Goal: Transaction & Acquisition: Purchase product/service

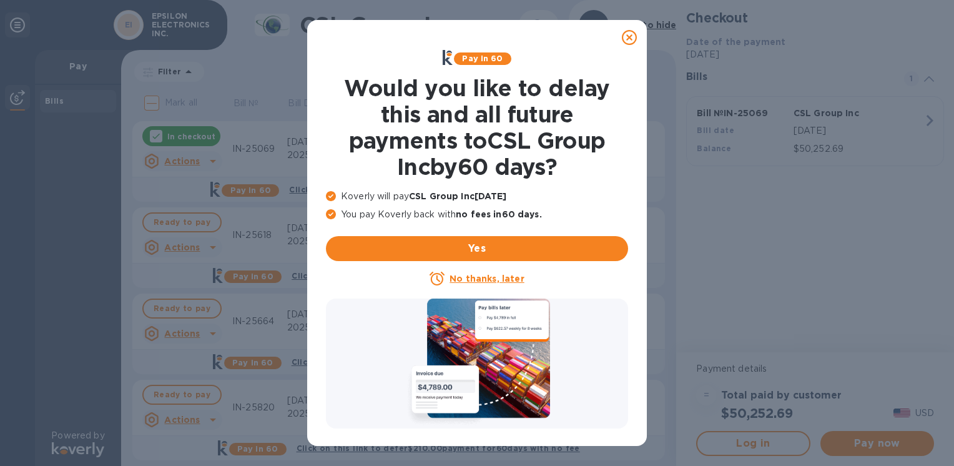
click at [629, 32] on icon at bounding box center [629, 37] width 15 height 15
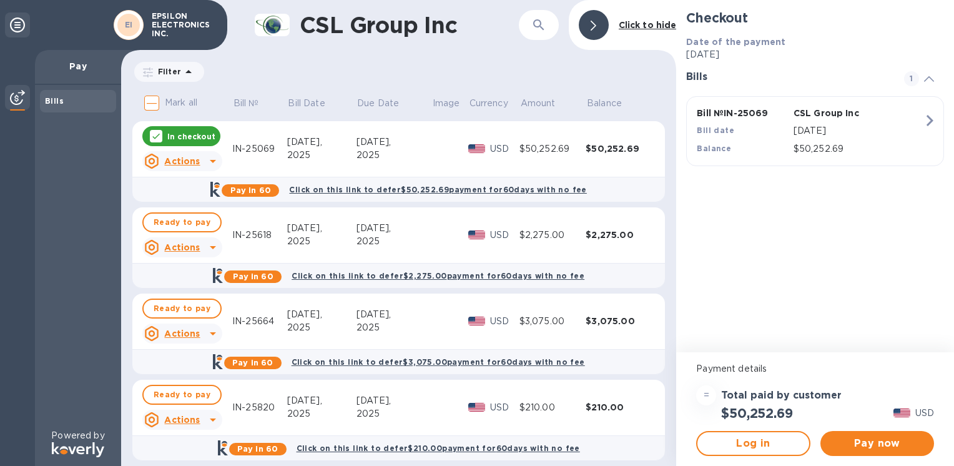
click at [198, 137] on p "In checkout" at bounding box center [191, 136] width 48 height 11
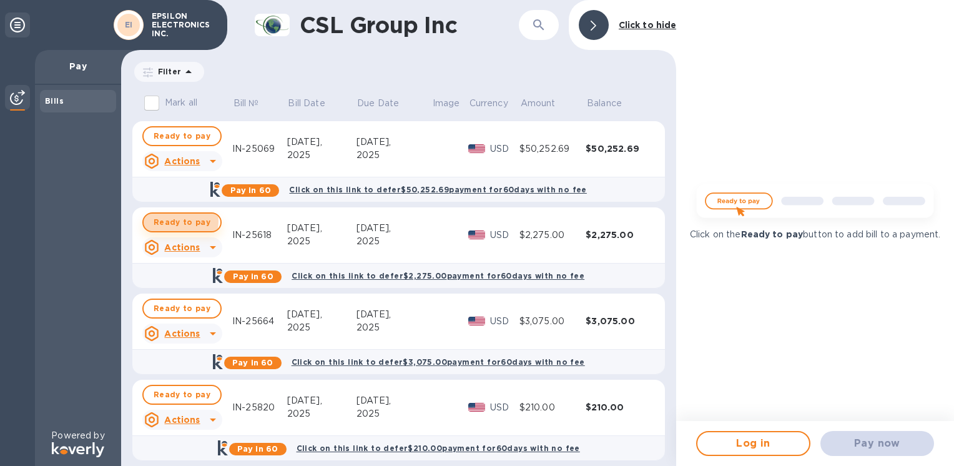
click at [173, 221] on span "Ready to pay" at bounding box center [182, 222] width 57 height 15
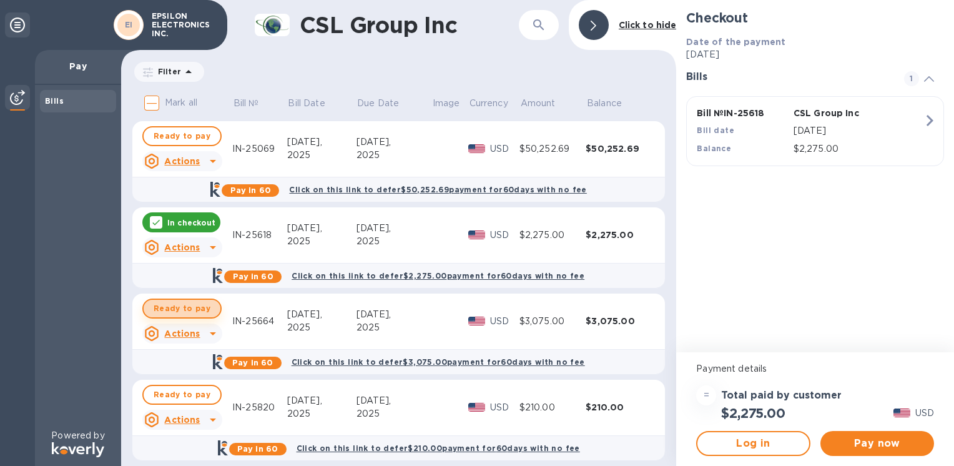
click at [185, 304] on span "Ready to pay" at bounding box center [182, 308] width 57 height 15
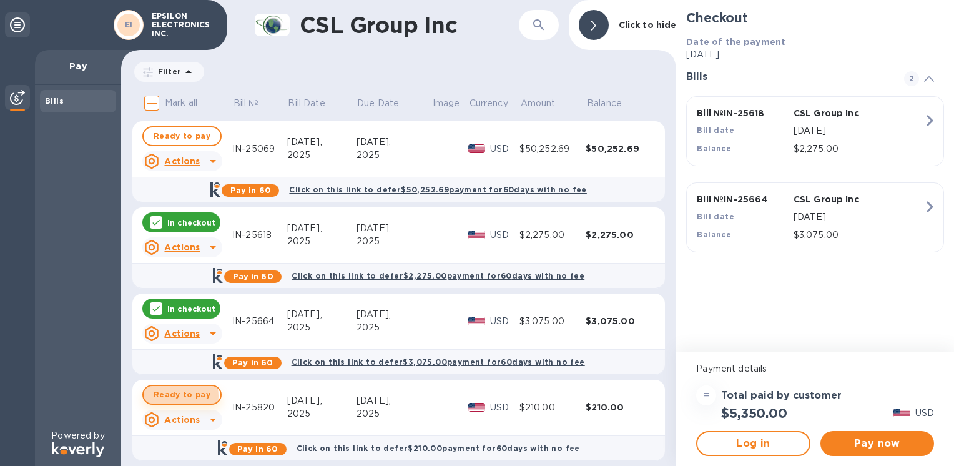
click at [175, 396] on span "Ready to pay" at bounding box center [182, 394] width 57 height 15
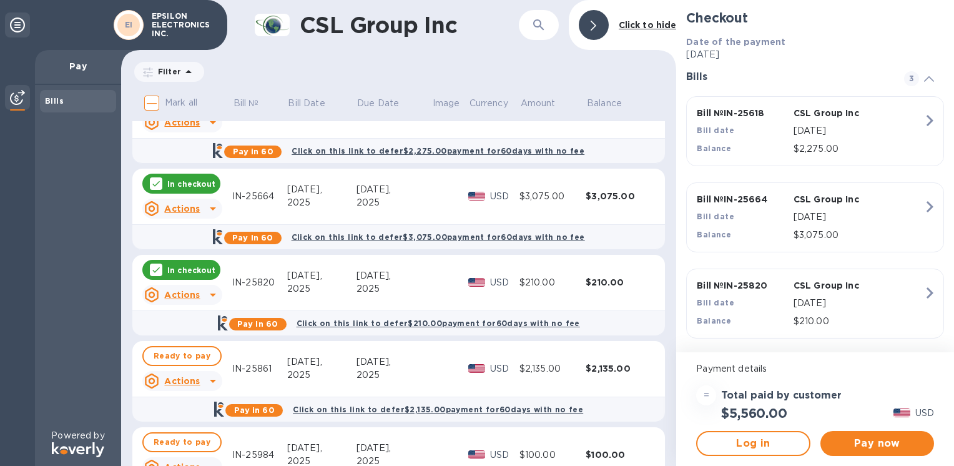
scroll to position [187, 0]
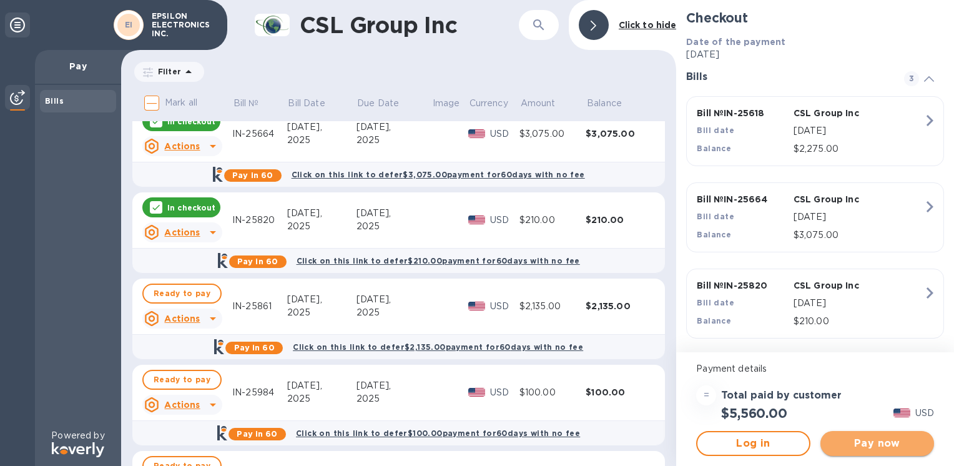
click at [879, 449] on span "Pay now" at bounding box center [877, 443] width 94 height 15
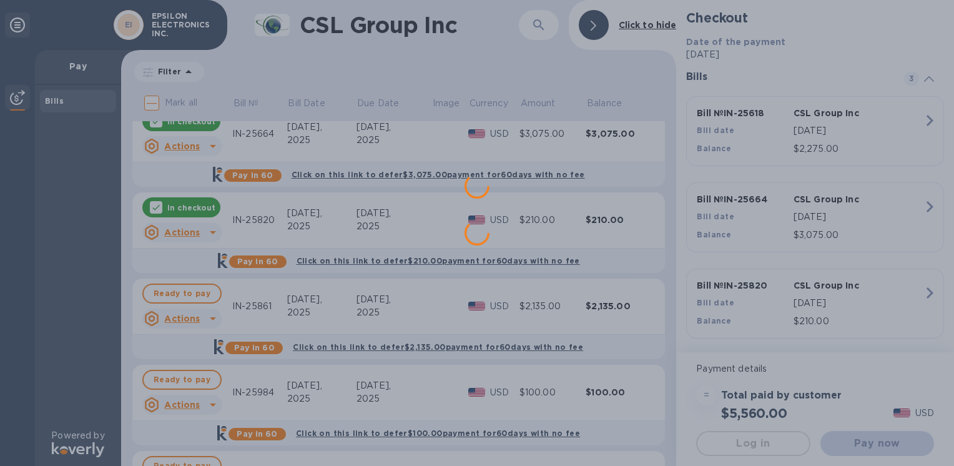
scroll to position [0, 0]
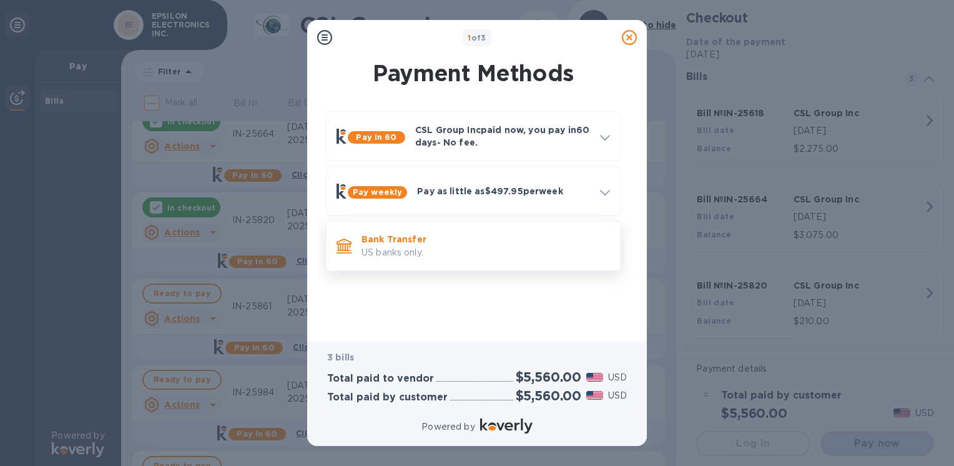
click at [408, 236] on p "Bank Transfer" at bounding box center [485, 239] width 248 height 12
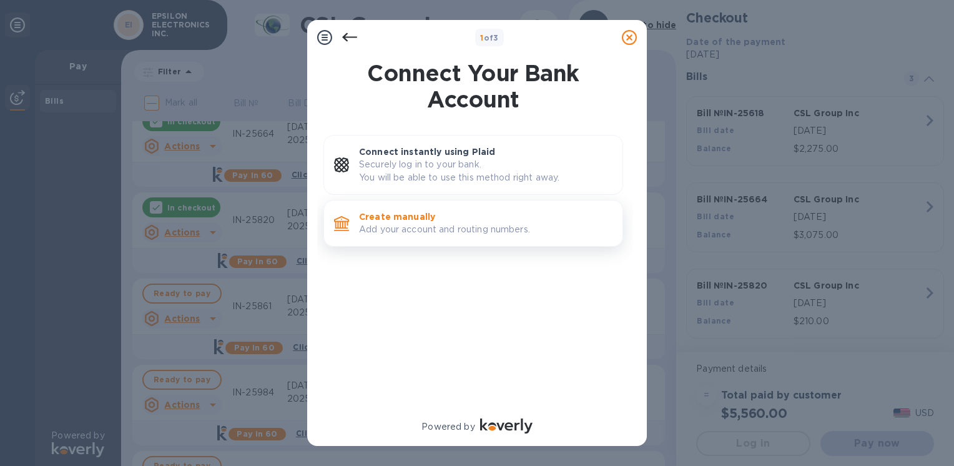
click at [411, 228] on p "Add your account and routing numbers." at bounding box center [485, 229] width 253 height 13
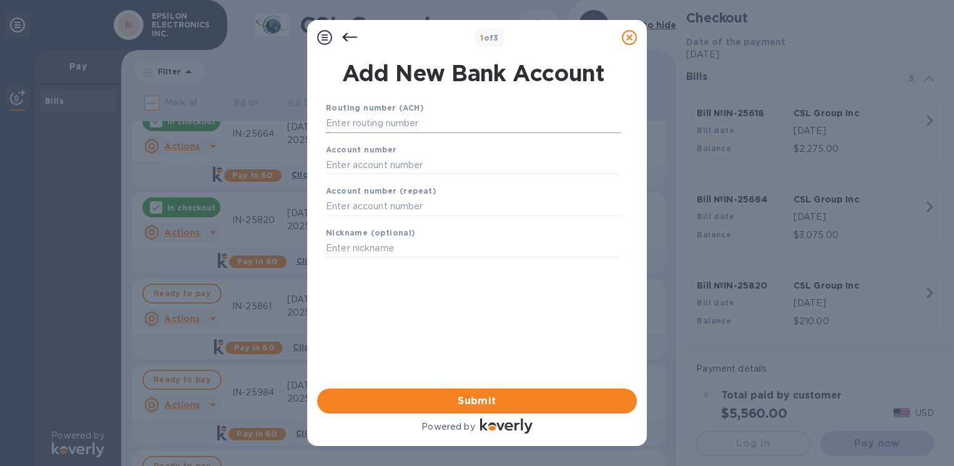
click at [408, 129] on input "text" at bounding box center [473, 123] width 295 height 19
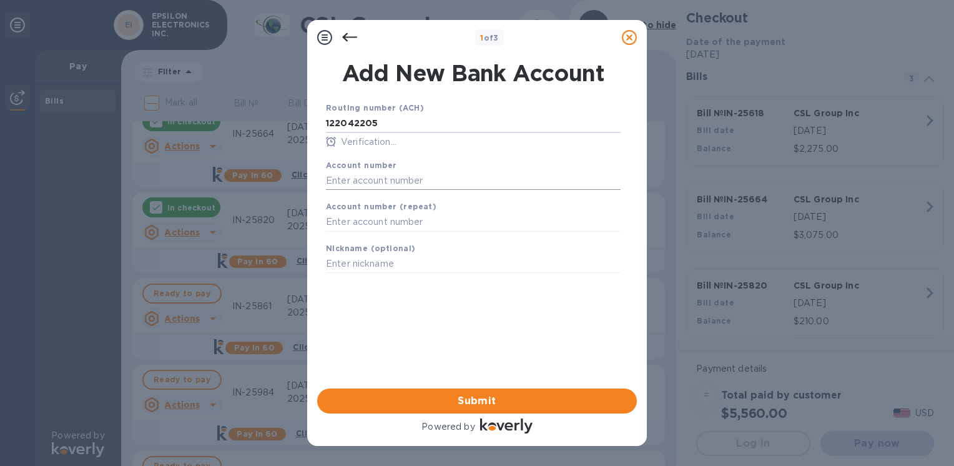
type input "122042205"
click at [387, 182] on input "text" at bounding box center [473, 180] width 295 height 19
type input "004633725"
click at [379, 227] on input "text" at bounding box center [473, 222] width 295 height 19
type input "004633725"
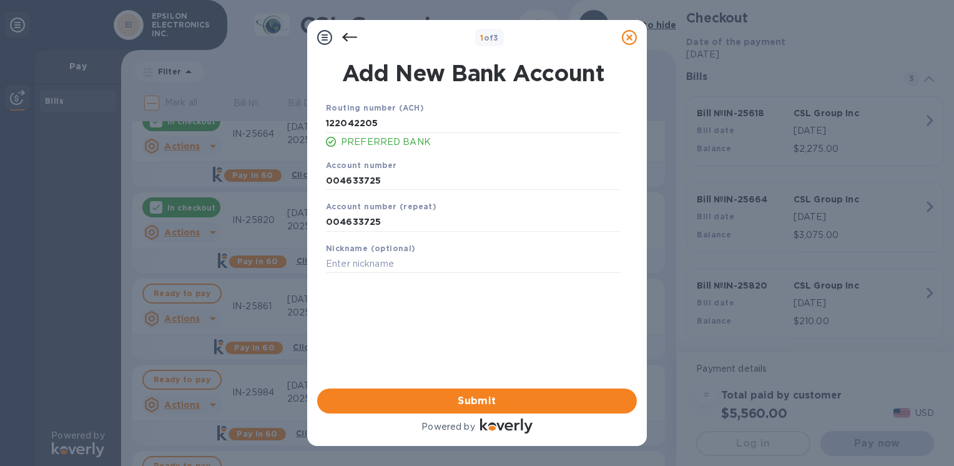
click at [391, 252] on b "Nickname (optional)" at bounding box center [371, 247] width 90 height 9
click at [447, 407] on span "Submit" at bounding box center [477, 400] width 300 height 15
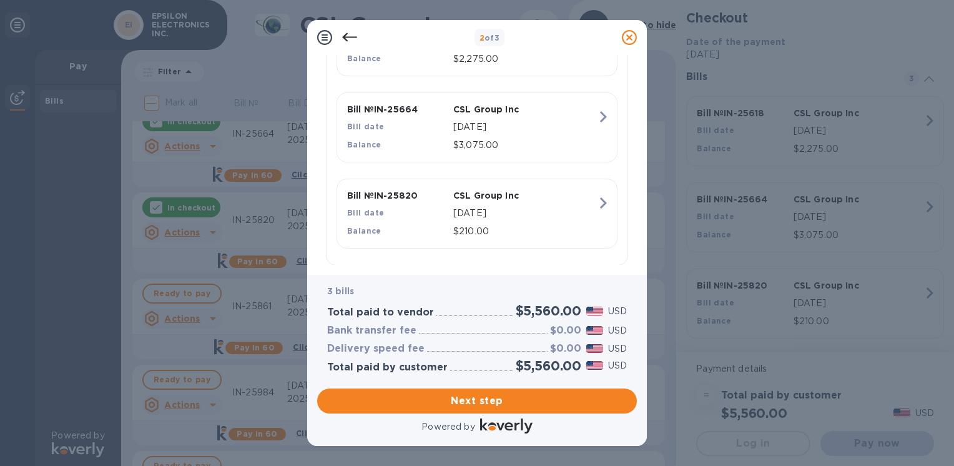
scroll to position [389, 0]
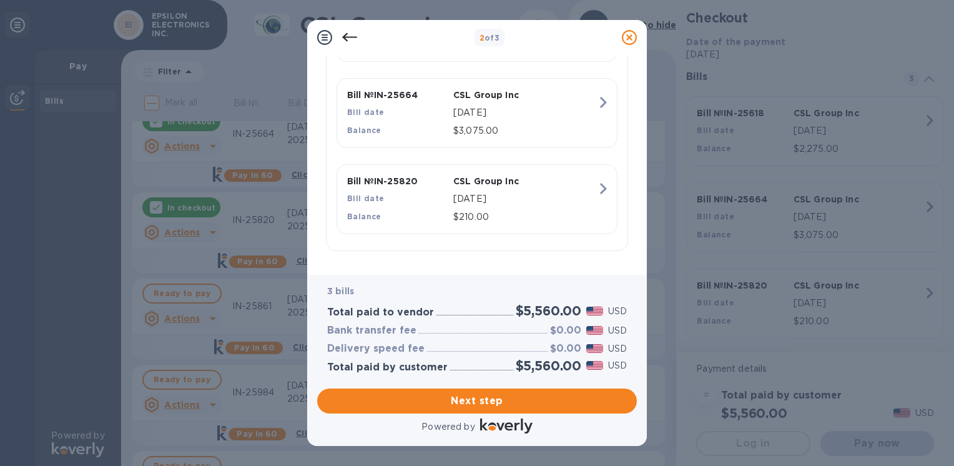
click at [483, 402] on span "Next step" at bounding box center [477, 400] width 300 height 15
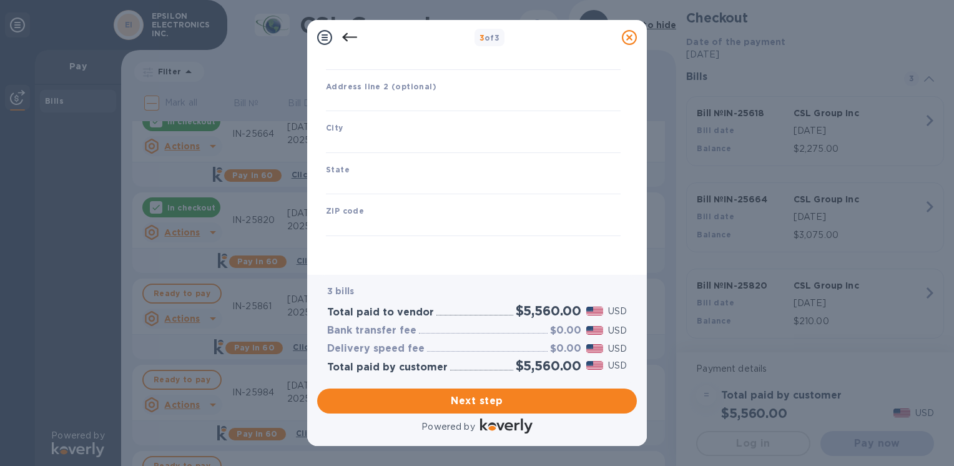
type input "[GEOGRAPHIC_DATA]"
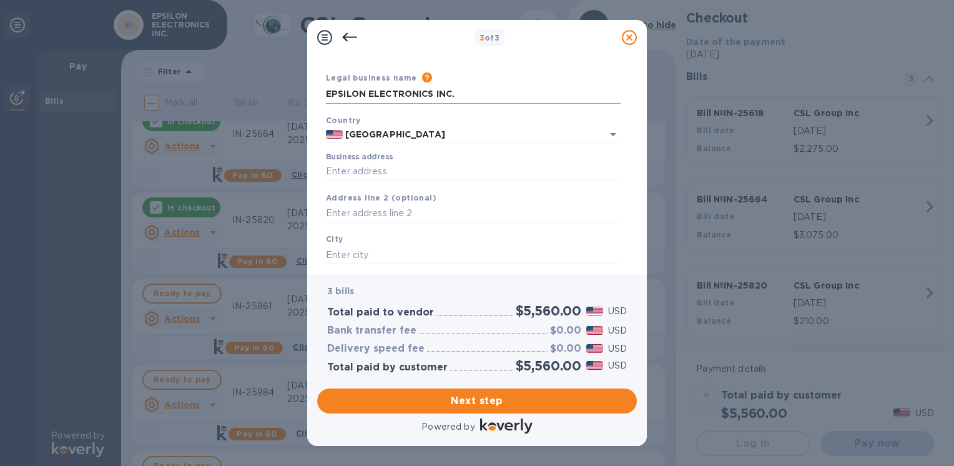
scroll to position [0, 0]
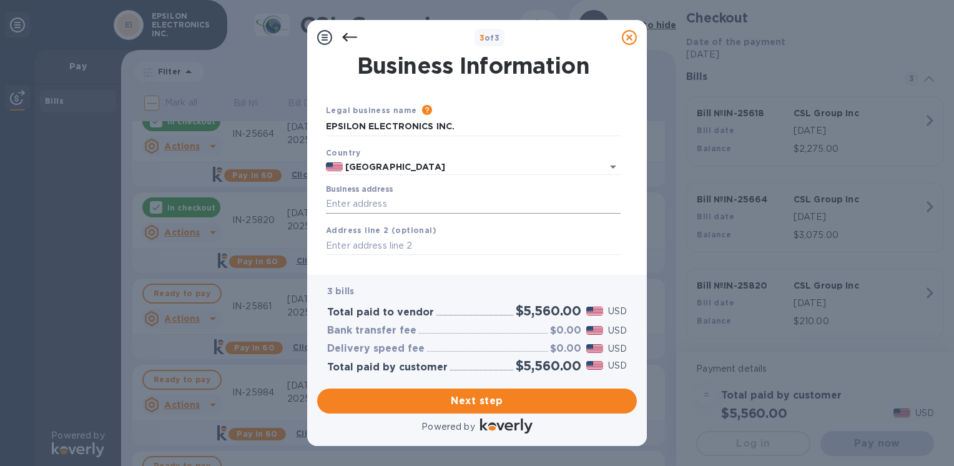
click at [382, 202] on input "Business address" at bounding box center [473, 204] width 295 height 19
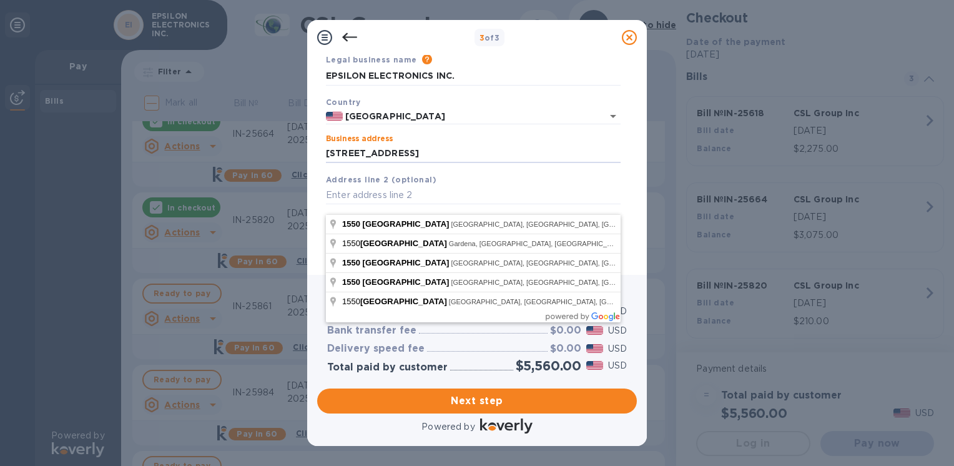
scroll to position [125, 0]
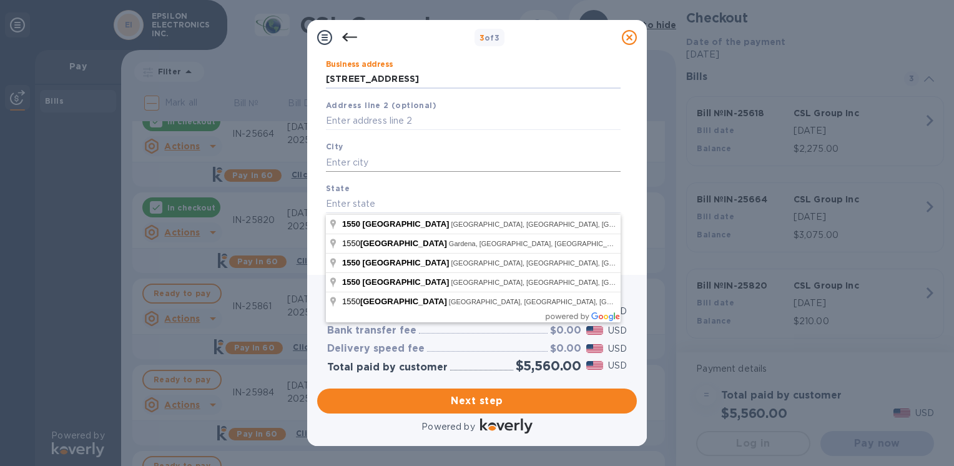
type input "[STREET_ADDRESS]"
click at [358, 159] on input "text" at bounding box center [473, 162] width 295 height 19
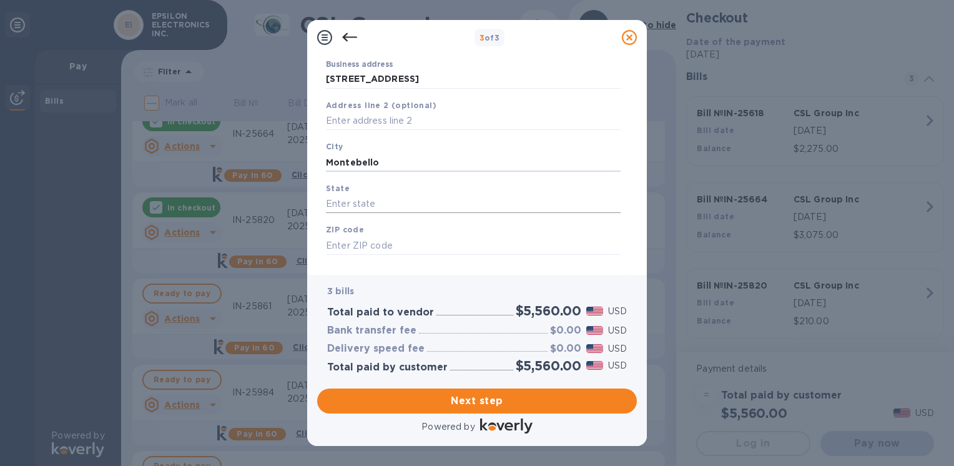
type input "Montebello"
click at [338, 207] on input "text" at bounding box center [473, 204] width 295 height 19
type input "CA"
click at [359, 247] on input "text" at bounding box center [473, 245] width 295 height 19
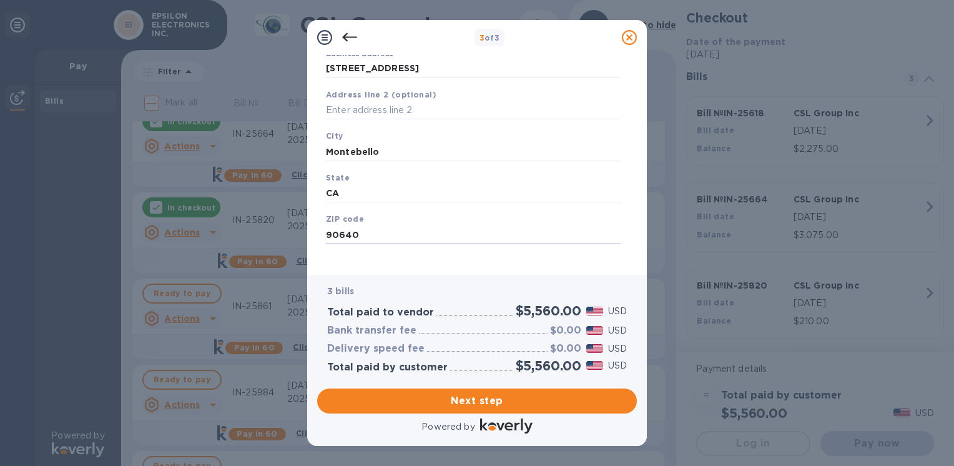
scroll to position [146, 0]
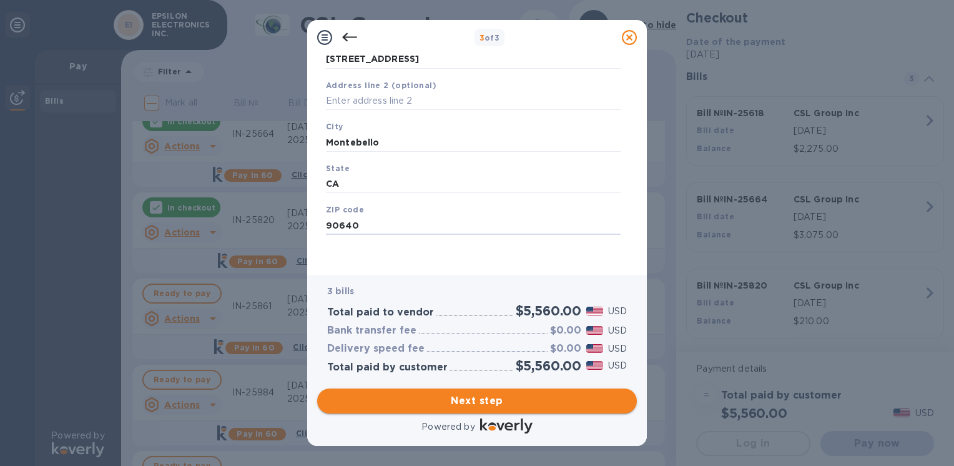
type input "90640"
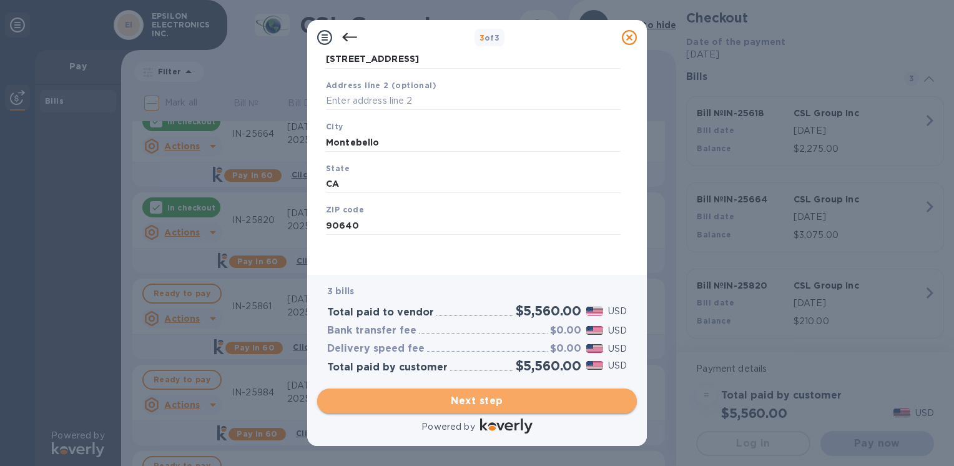
click at [478, 403] on span "Next step" at bounding box center [477, 400] width 300 height 15
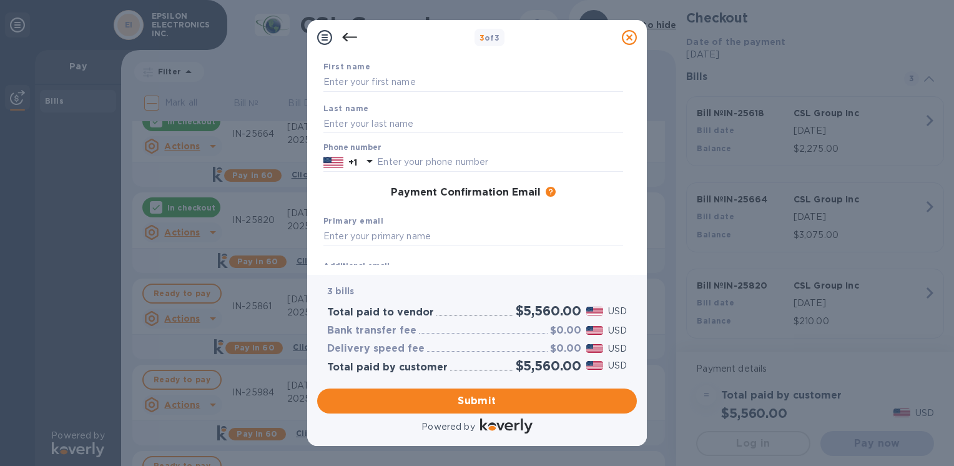
scroll to position [0, 0]
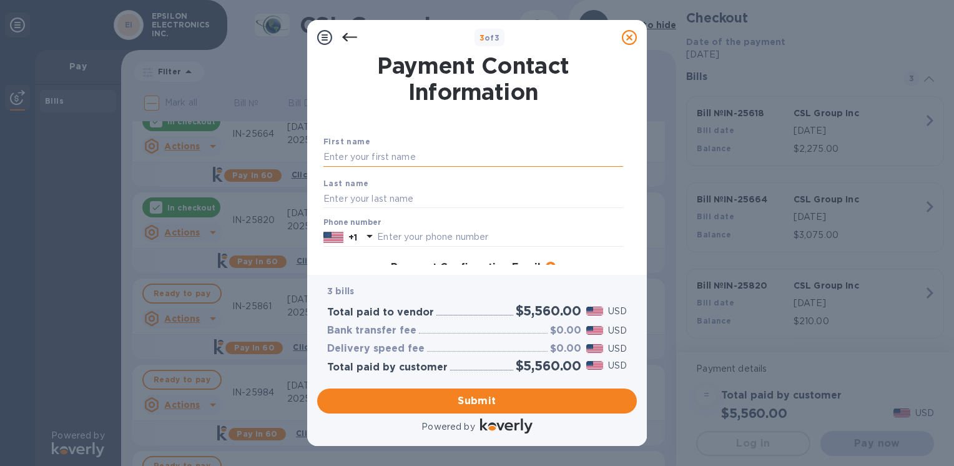
click at [373, 161] on input "text" at bounding box center [473, 157] width 300 height 19
type input "s"
type input "A"
type input "[PERSON_NAME]"
click at [337, 196] on input "text" at bounding box center [473, 198] width 300 height 19
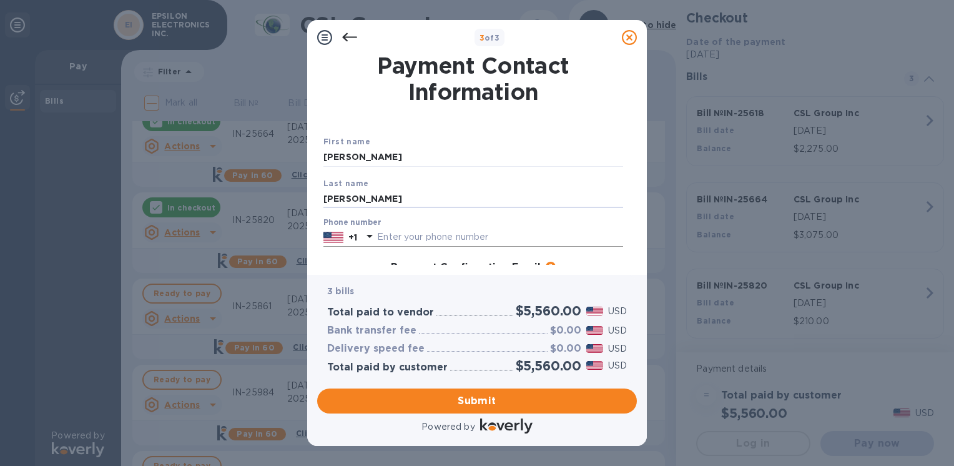
type input "[PERSON_NAME]"
click at [563, 237] on input "text" at bounding box center [500, 237] width 246 height 19
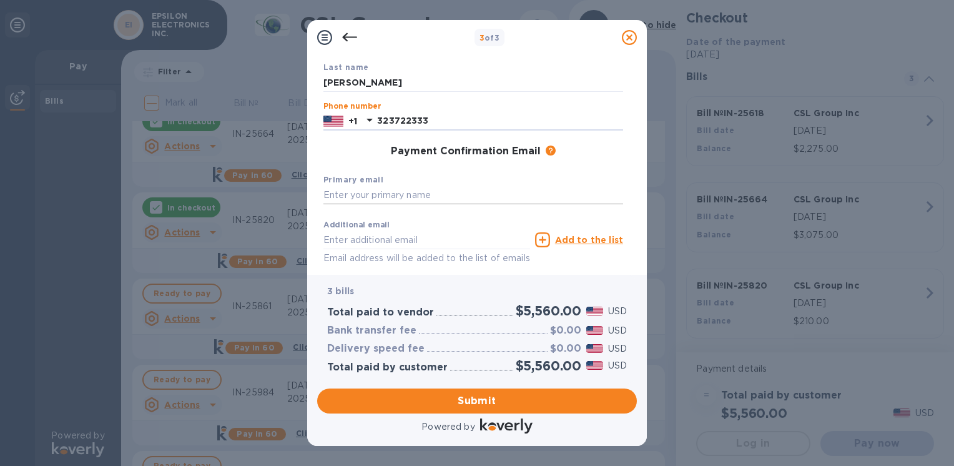
scroll to position [125, 0]
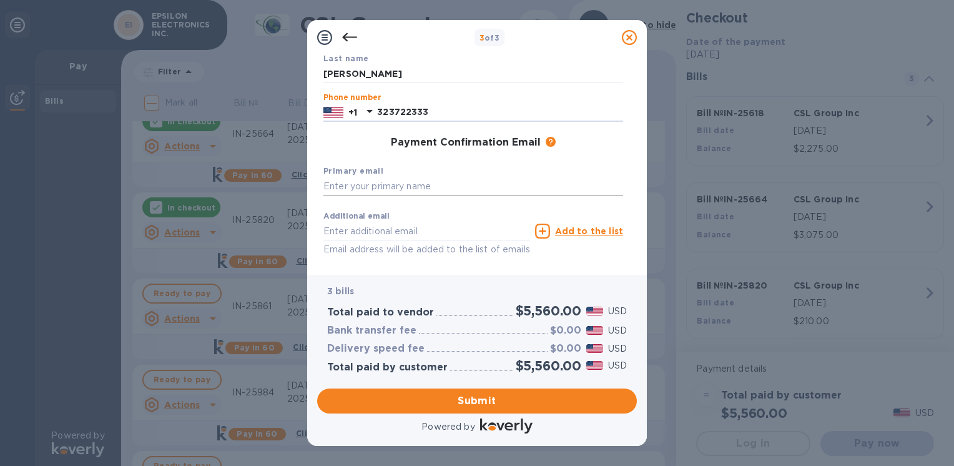
type input "323722333"
click at [405, 184] on input "text" at bounding box center [473, 186] width 300 height 19
type input "[PERSON_NAME][EMAIL_ADDRESS][DOMAIN_NAME]"
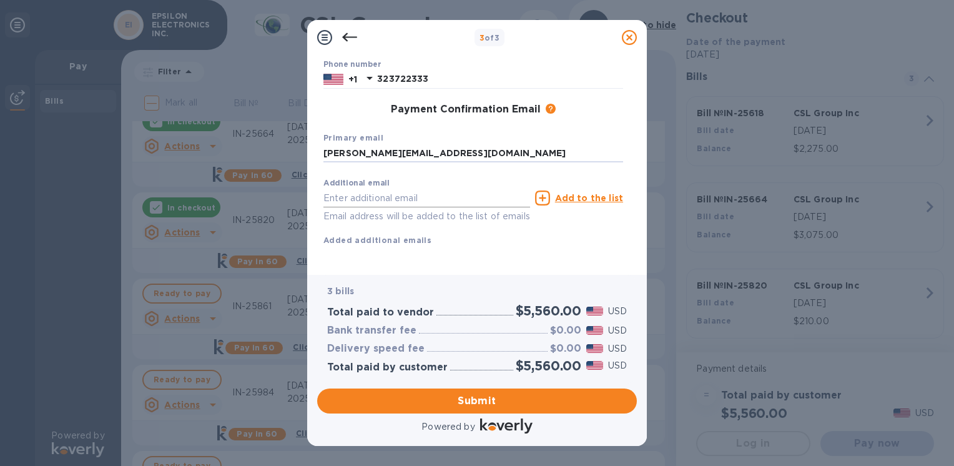
scroll to position [175, 0]
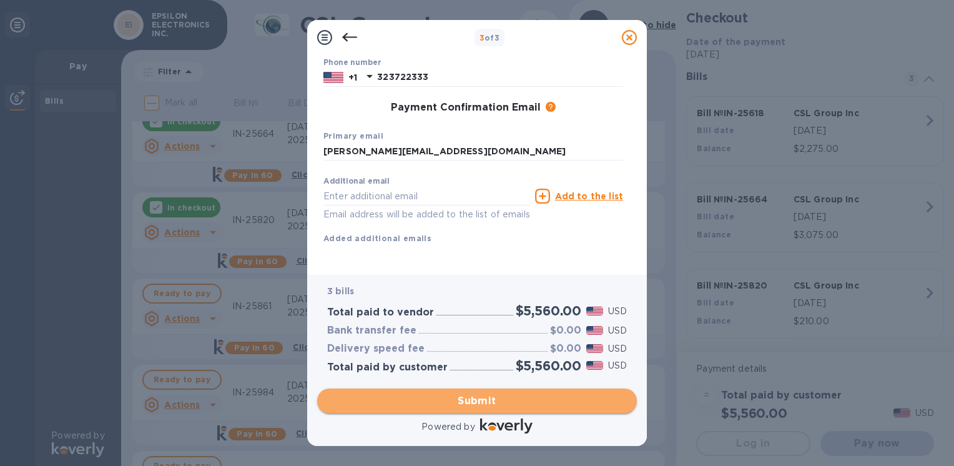
click at [449, 399] on span "Submit" at bounding box center [477, 400] width 300 height 15
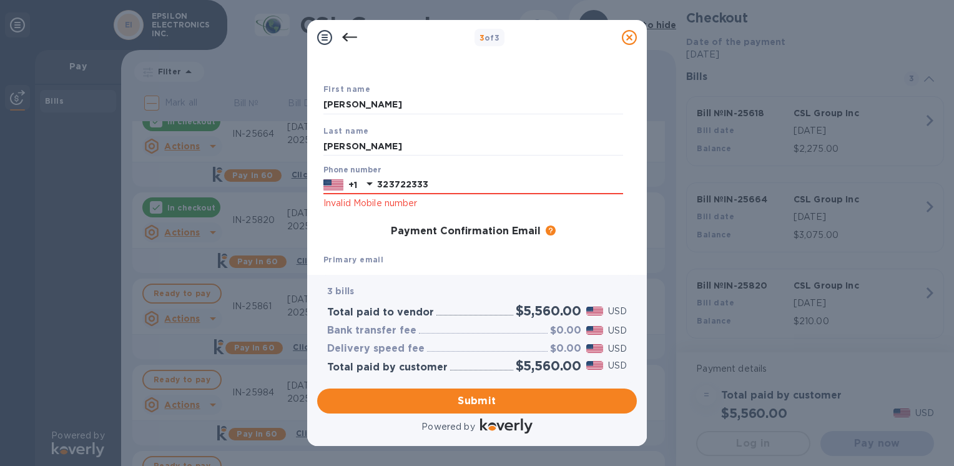
scroll to position [50, 0]
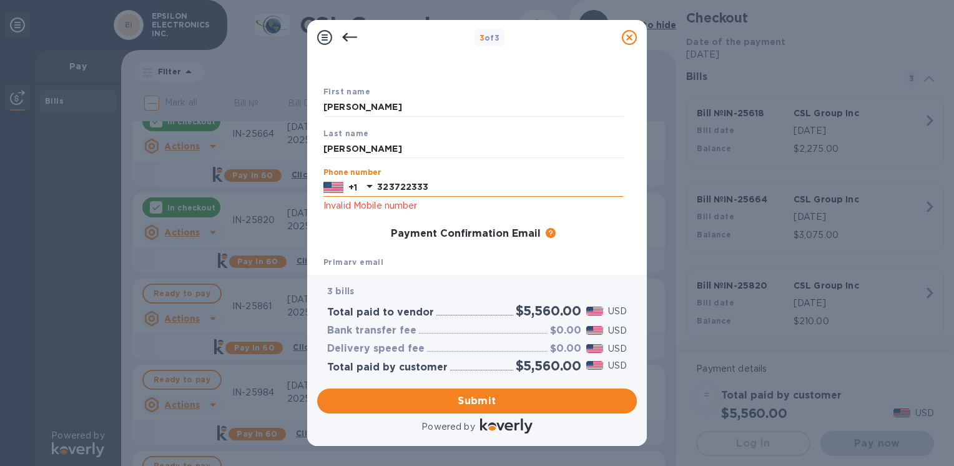
click at [454, 188] on input "323722333" at bounding box center [500, 187] width 246 height 19
type input "3237223333"
click at [489, 404] on span "Submit" at bounding box center [477, 400] width 300 height 15
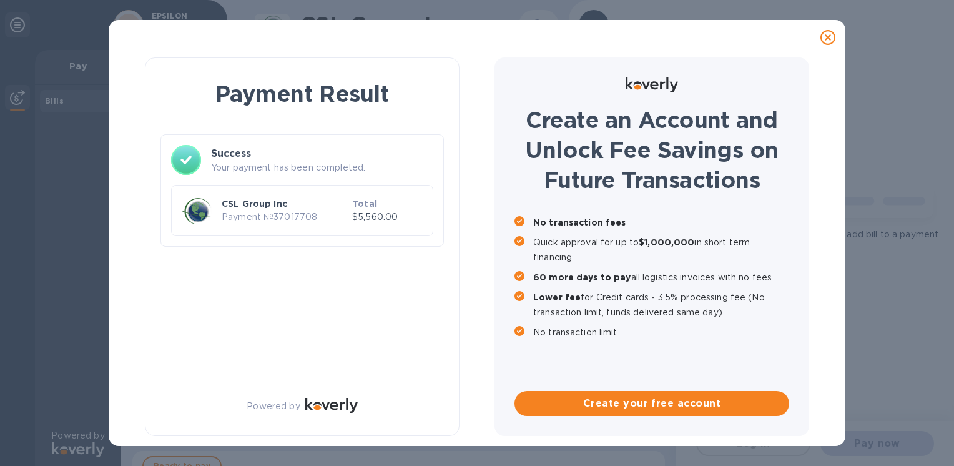
scroll to position [0, 0]
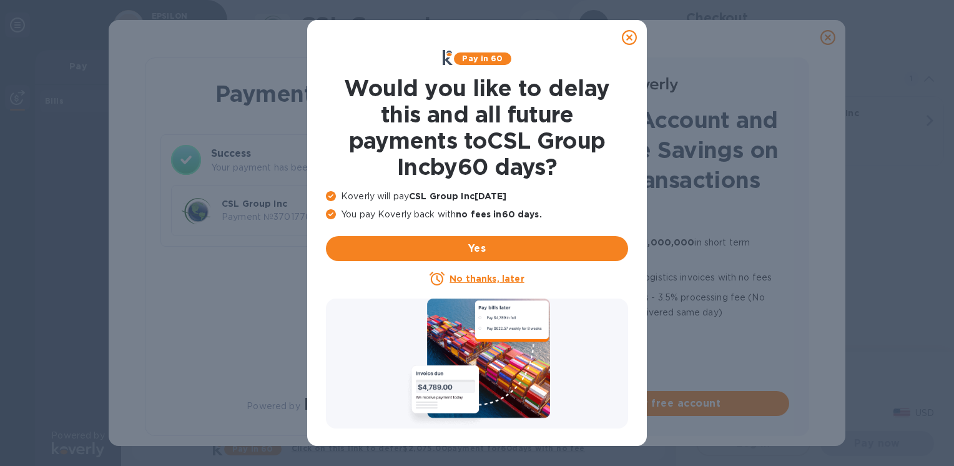
click at [630, 39] on icon at bounding box center [629, 37] width 15 height 15
